Goal: Information Seeking & Learning: Learn about a topic

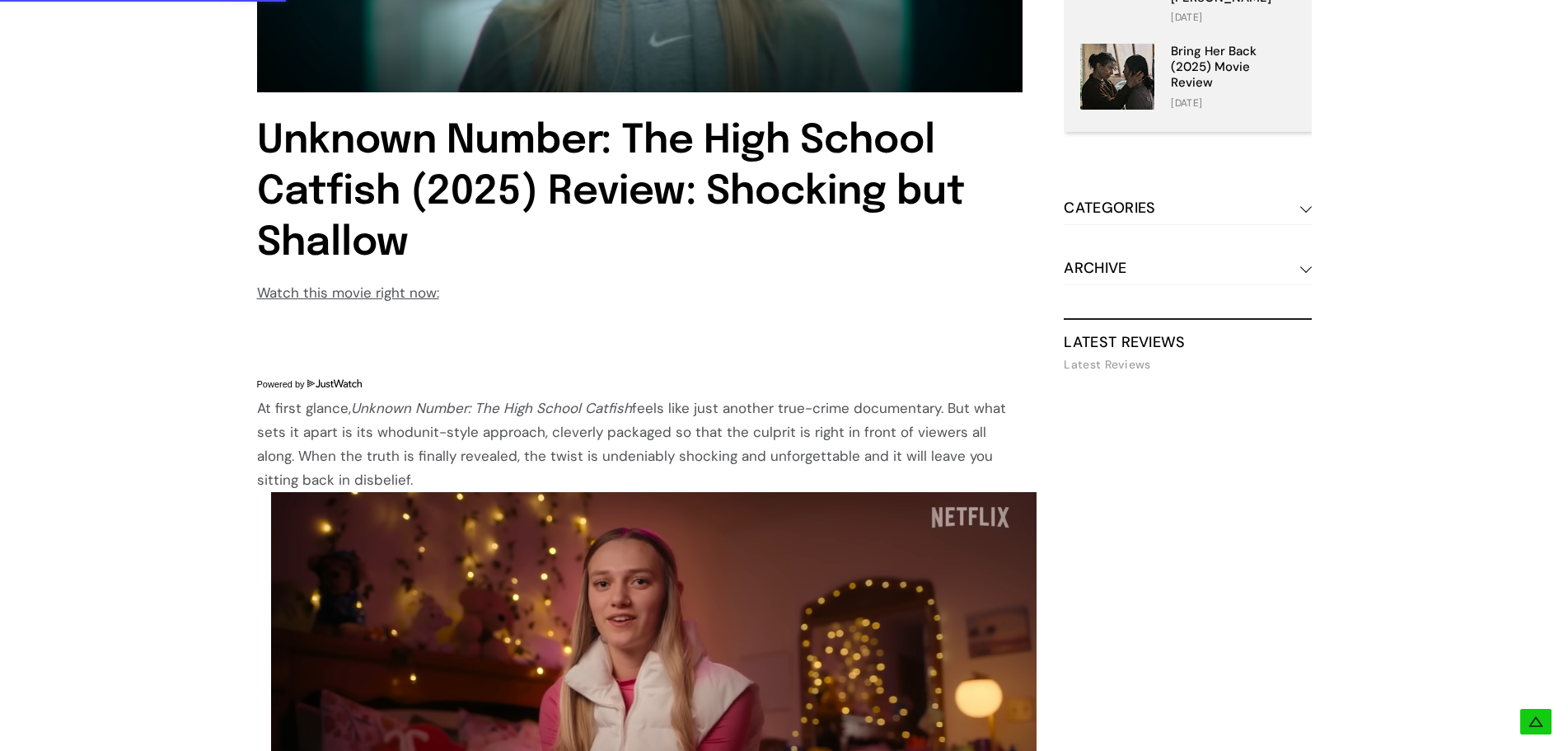
scroll to position [1154, 0]
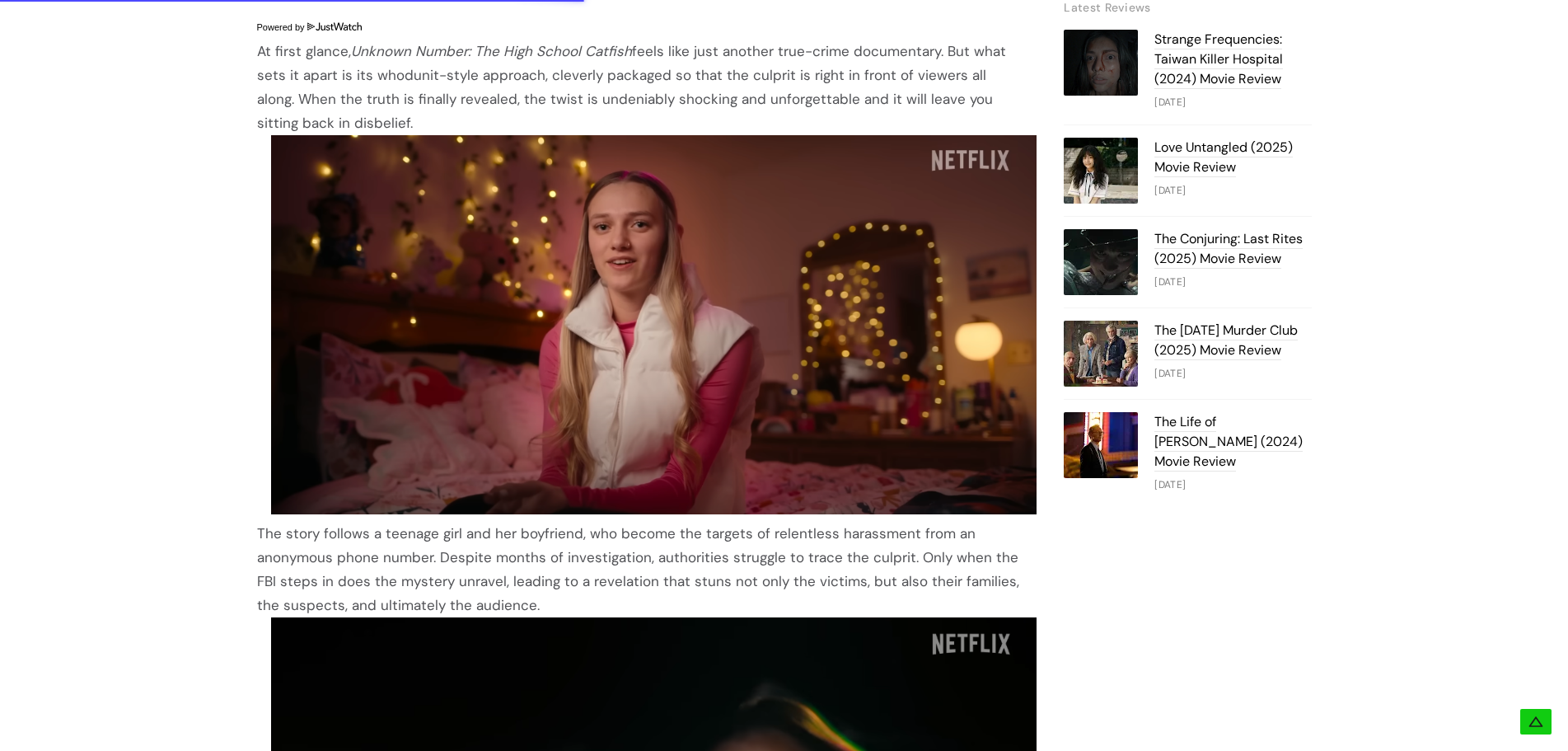
drag, startPoint x: 253, startPoint y: 50, endPoint x: 432, endPoint y: 117, distance: 191.1
copy p "At first glance, Unknown Number: The High School Catfish feels like just anothe…"
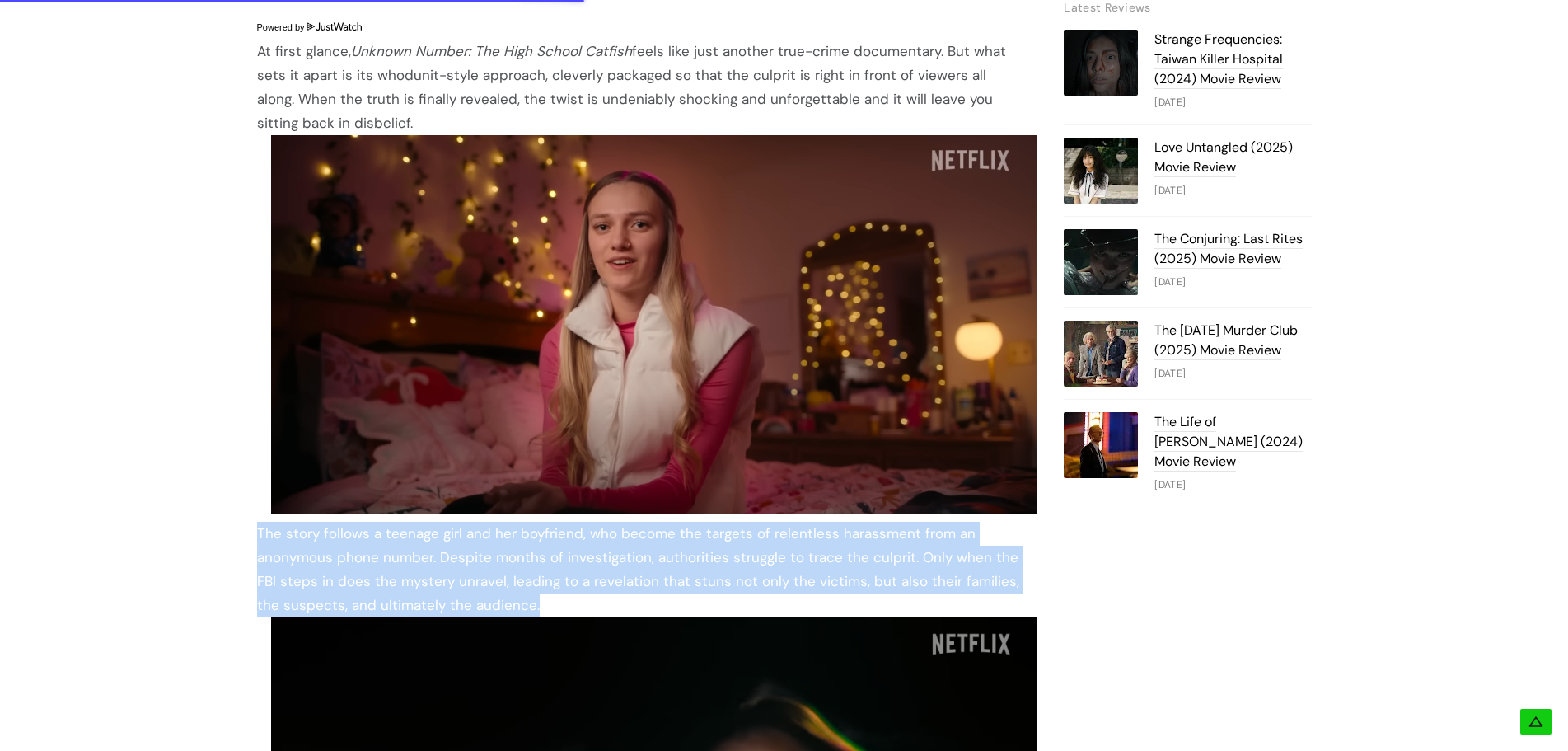
drag, startPoint x: 528, startPoint y: 599, endPoint x: 232, endPoint y: 533, distance: 303.3
copy p "The story follows a teenage girl and her boyfriend, who become the targets of r…"
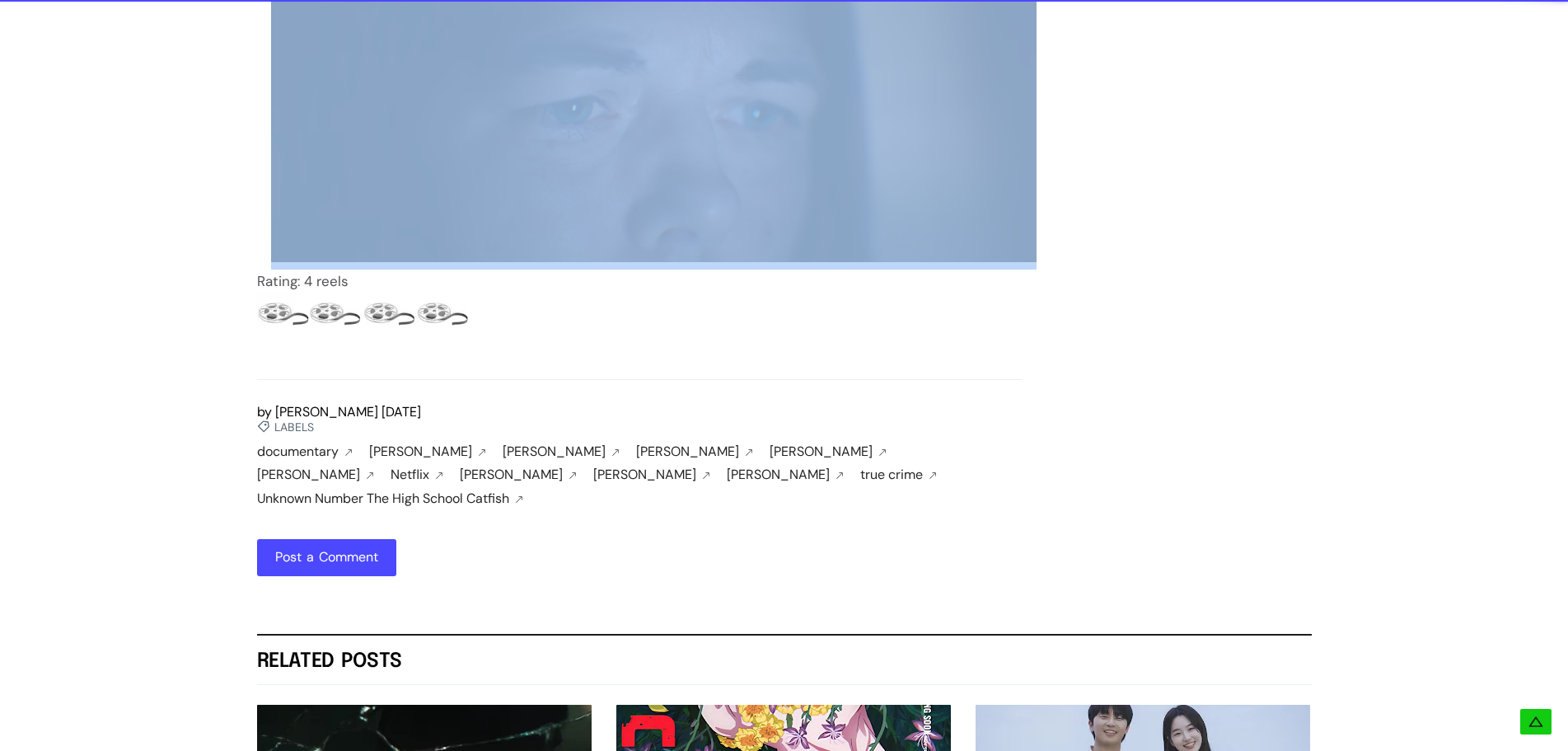
scroll to position [2513, 0]
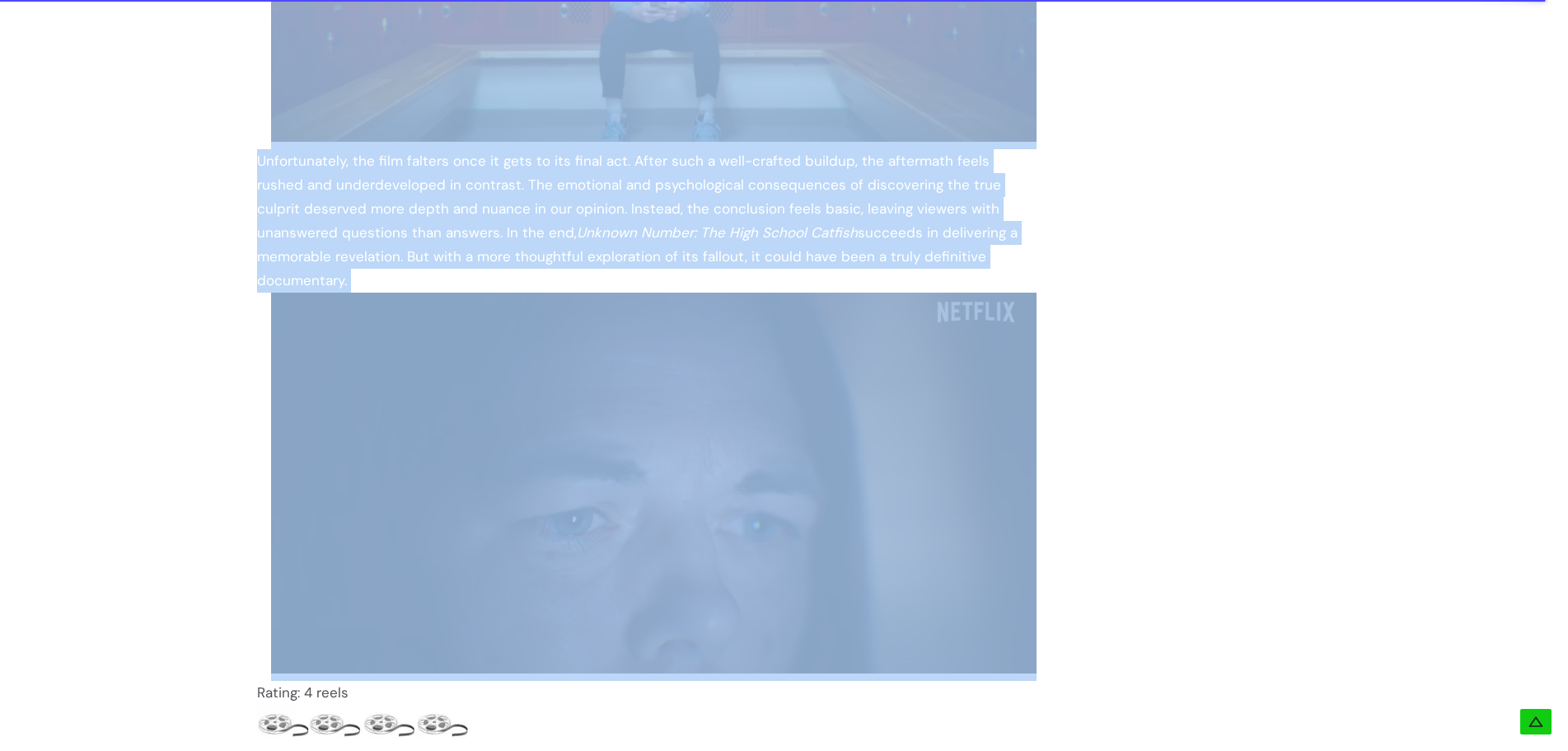
drag, startPoint x: 241, startPoint y: 201, endPoint x: 1007, endPoint y: 255, distance: 767.9
copy div "What Unknown Number: The High School Catfish does best is building suspense and…"
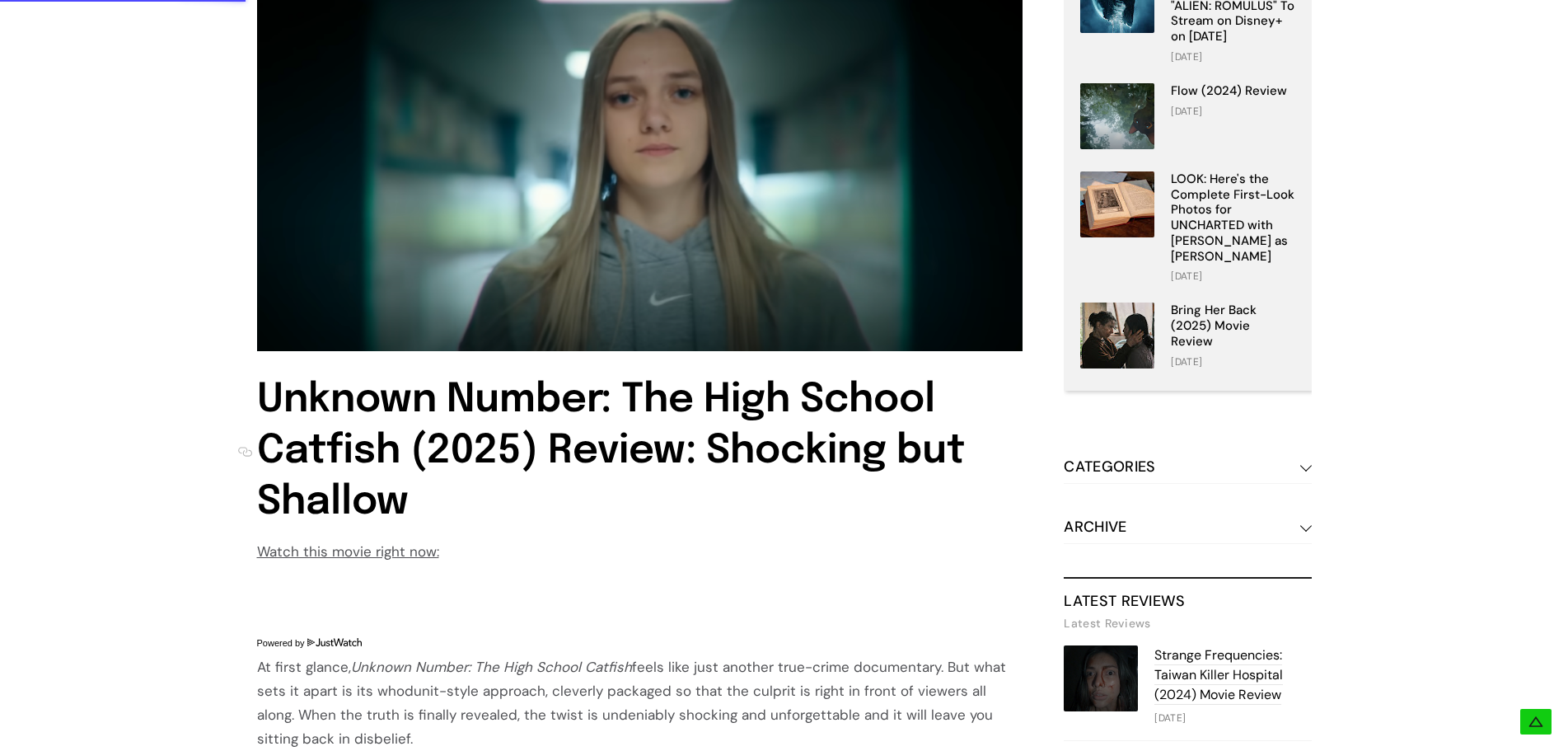
scroll to position [535, 0]
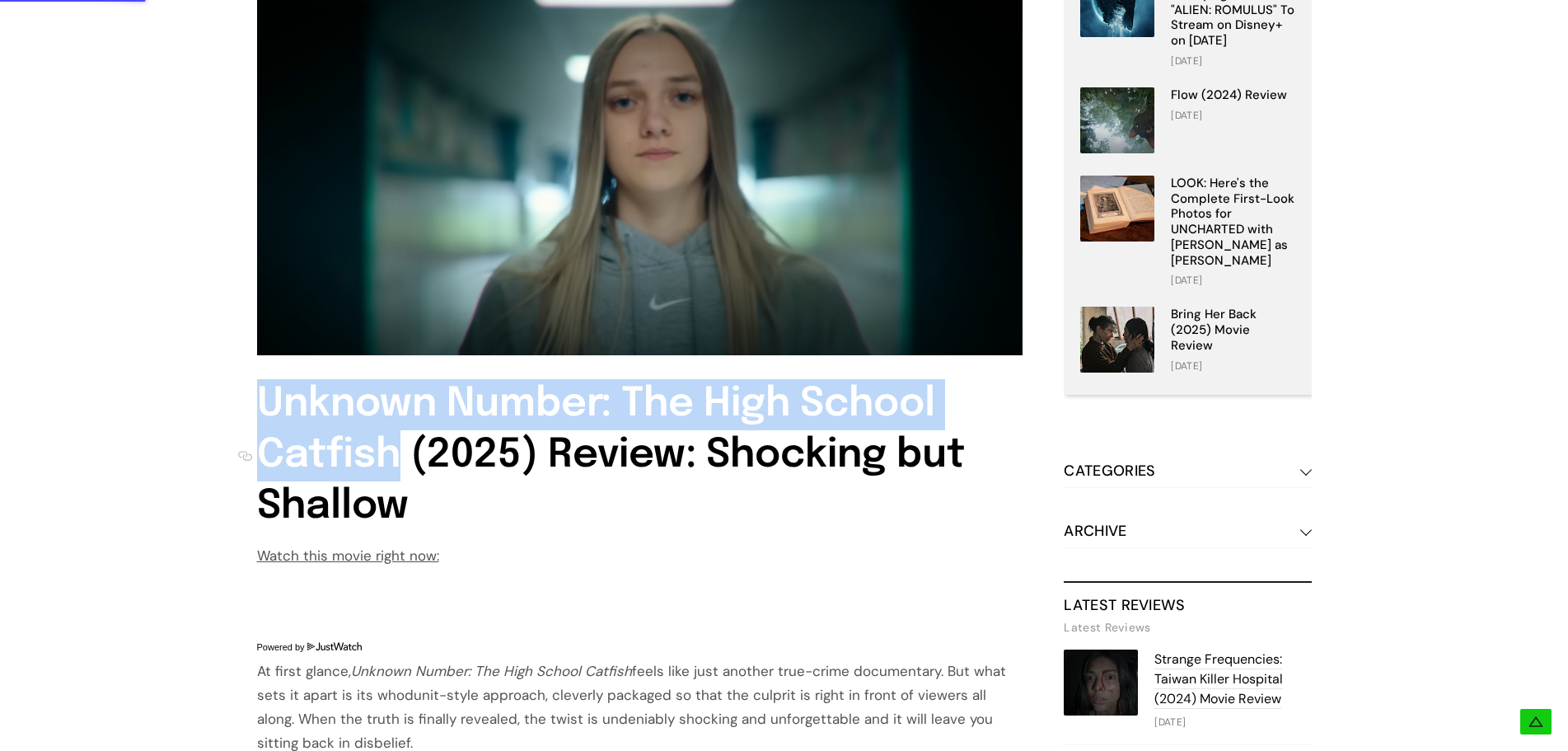
drag, startPoint x: 250, startPoint y: 405, endPoint x: 405, endPoint y: 469, distance: 167.7
click at [405, 469] on h1 "Unknown Number: The High School Catfish (2025) Review: Shocking but Shallow" at bounding box center [620, 457] width 766 height 154
copy h1 "Unknown Number: The High School Catfish"
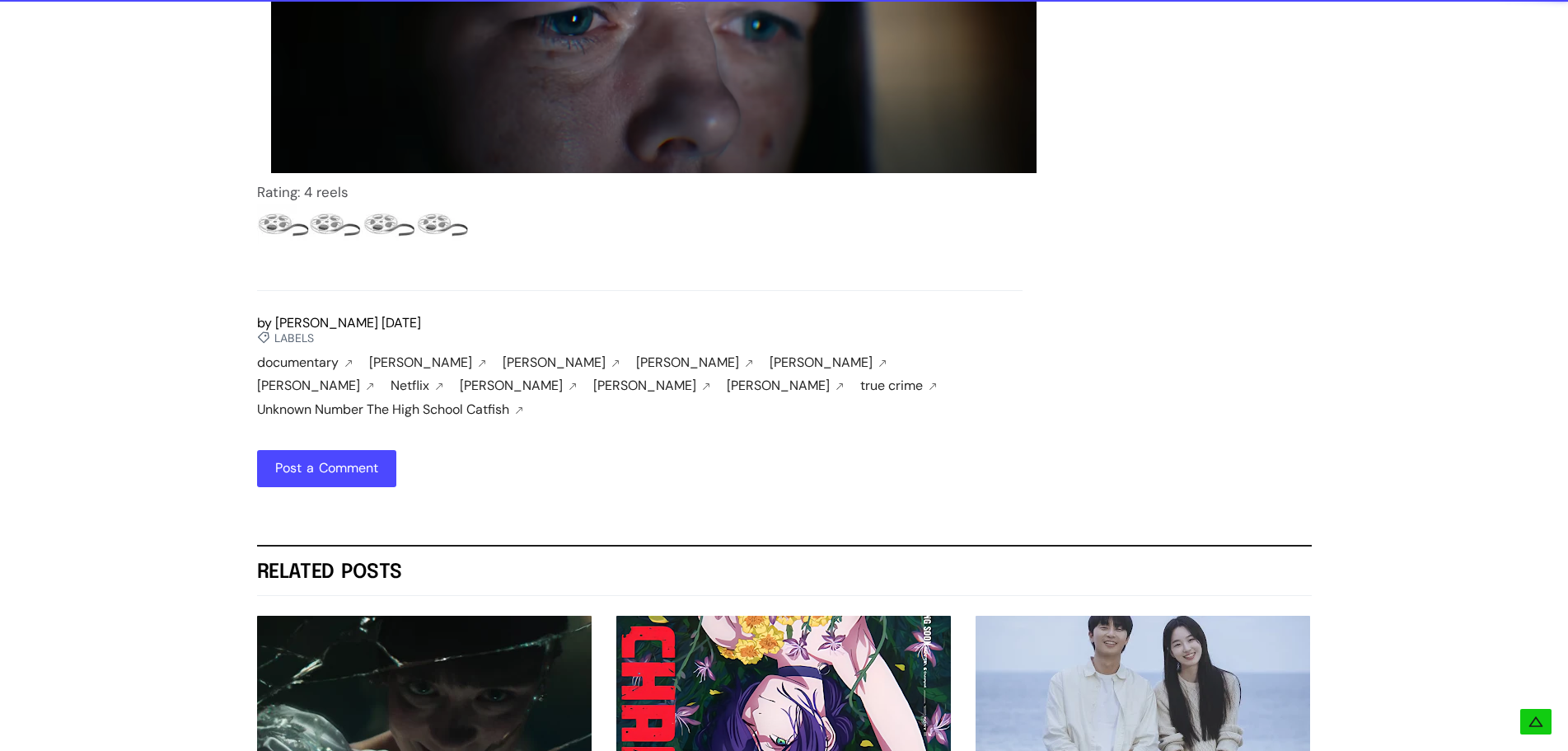
scroll to position [3008, 0]
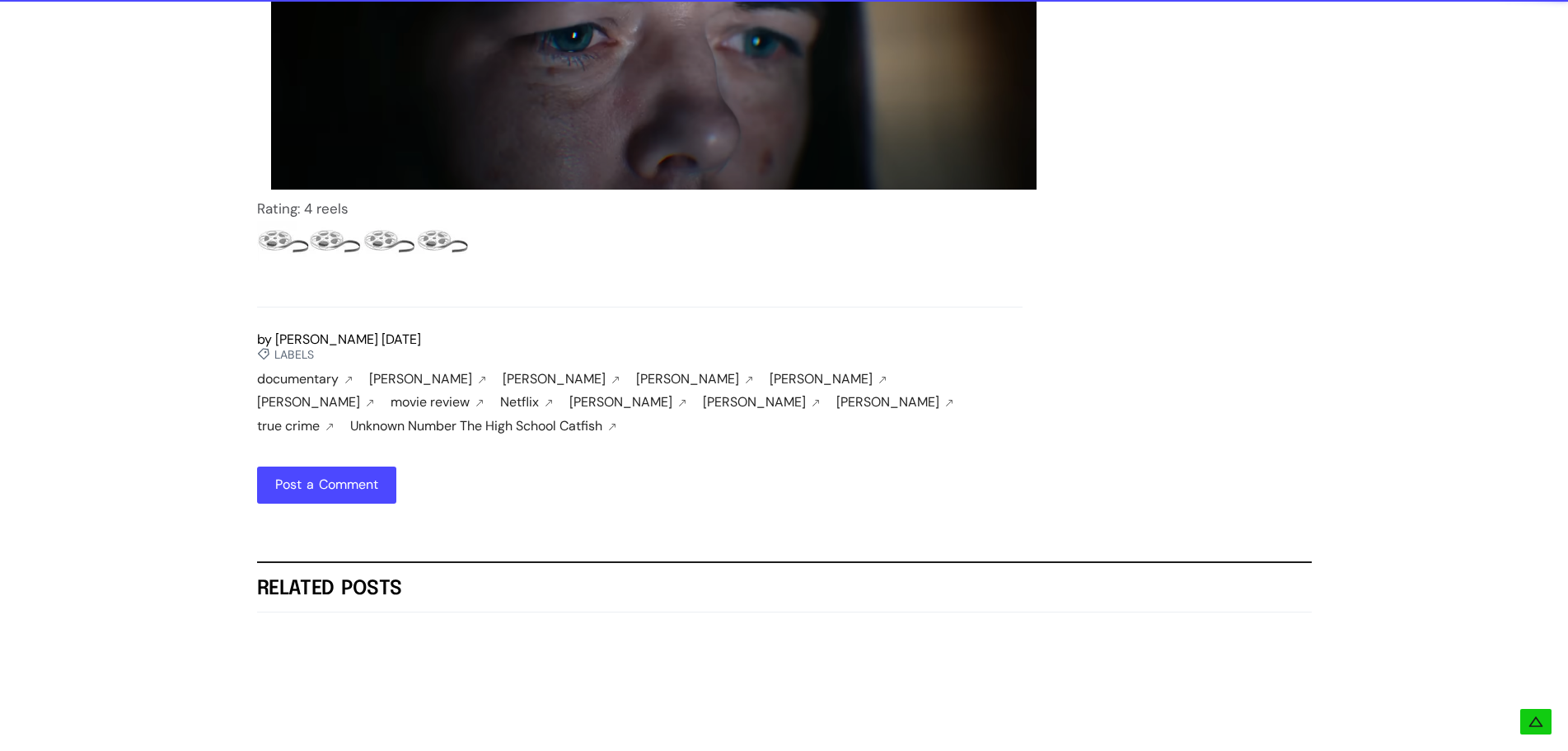
click at [1537, 721] on icon at bounding box center [1536, 721] width 16 height 16
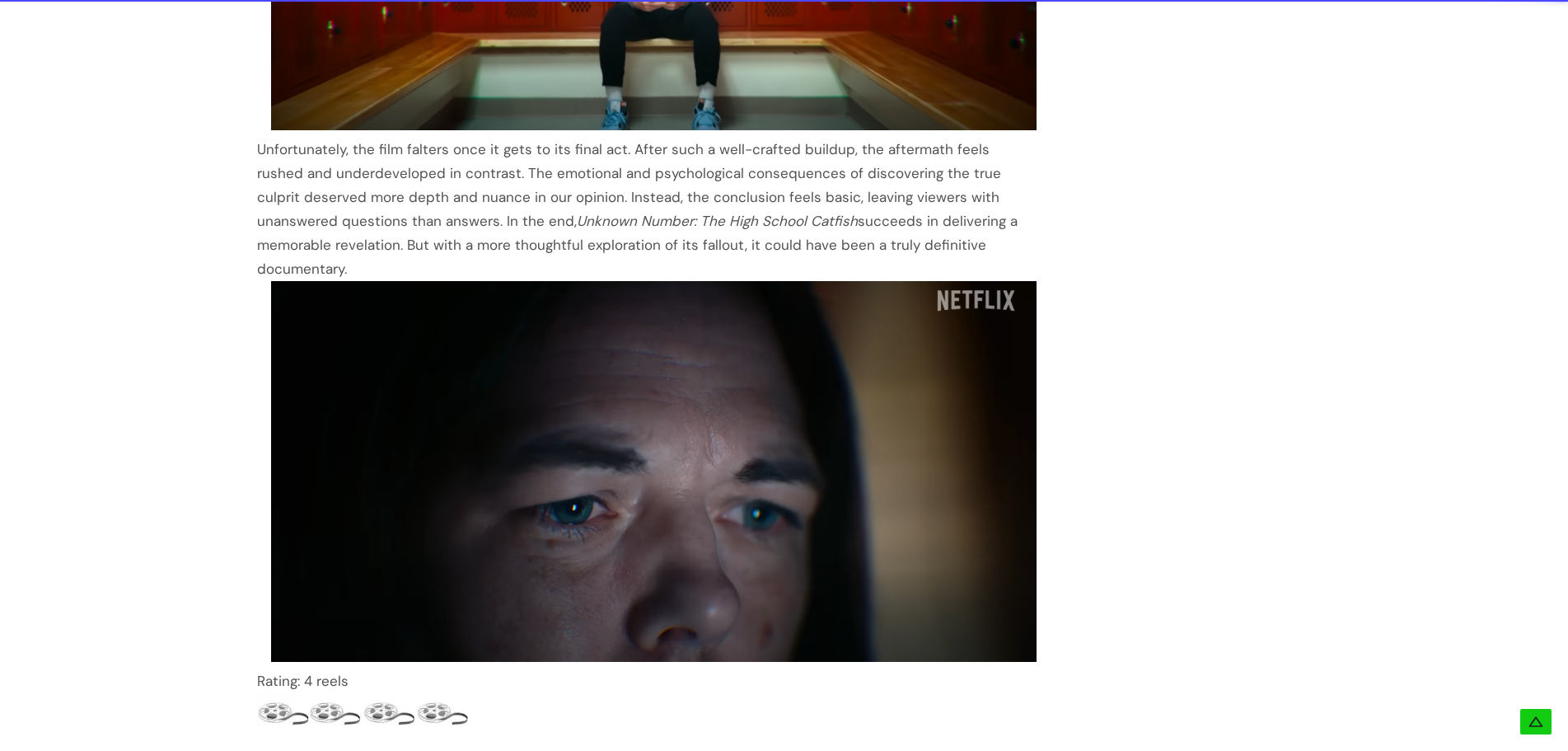
scroll to position [2583, 0]
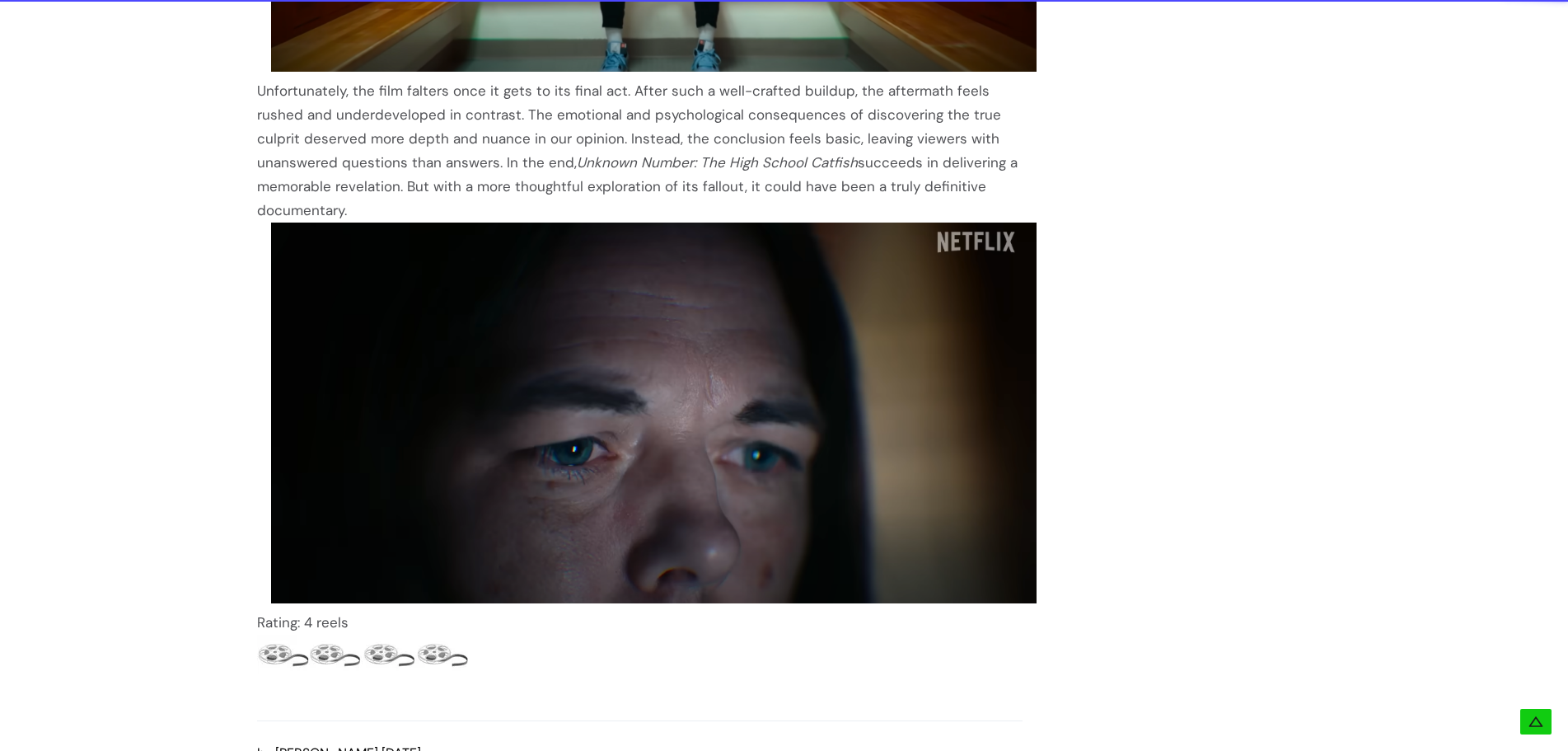
drag, startPoint x: 248, startPoint y: 213, endPoint x: 1004, endPoint y: 180, distance: 756.7
copy div "At first glance, Unknown Number: The High School Catfish feels like just anothe…"
